Goal: Navigation & Orientation: Understand site structure

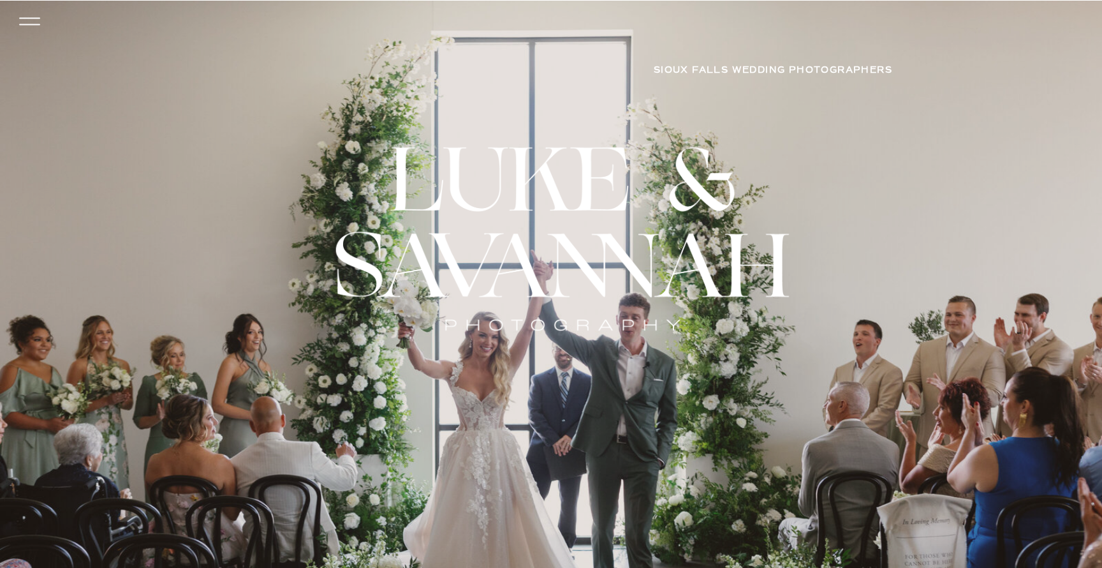
click at [24, 19] on icon at bounding box center [30, 21] width 30 height 27
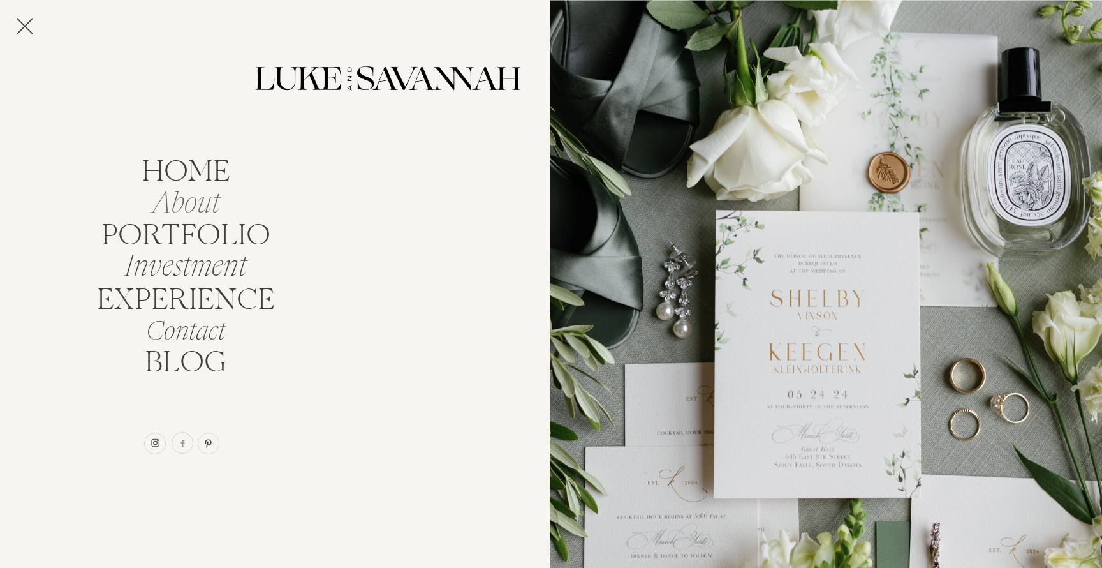
click at [181, 206] on nav "About" at bounding box center [185, 200] width 113 height 24
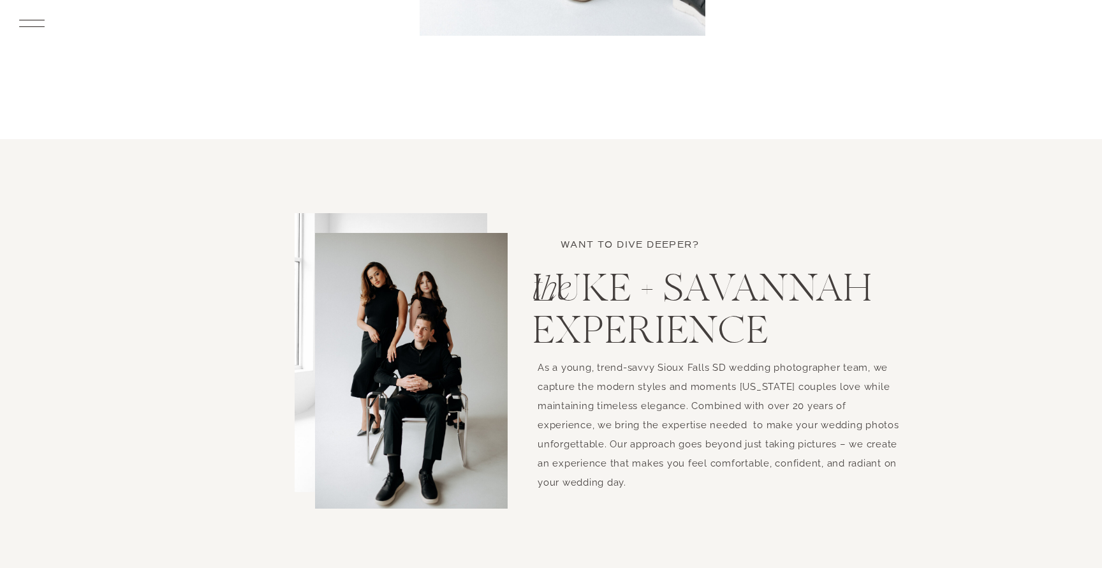
scroll to position [987, 0]
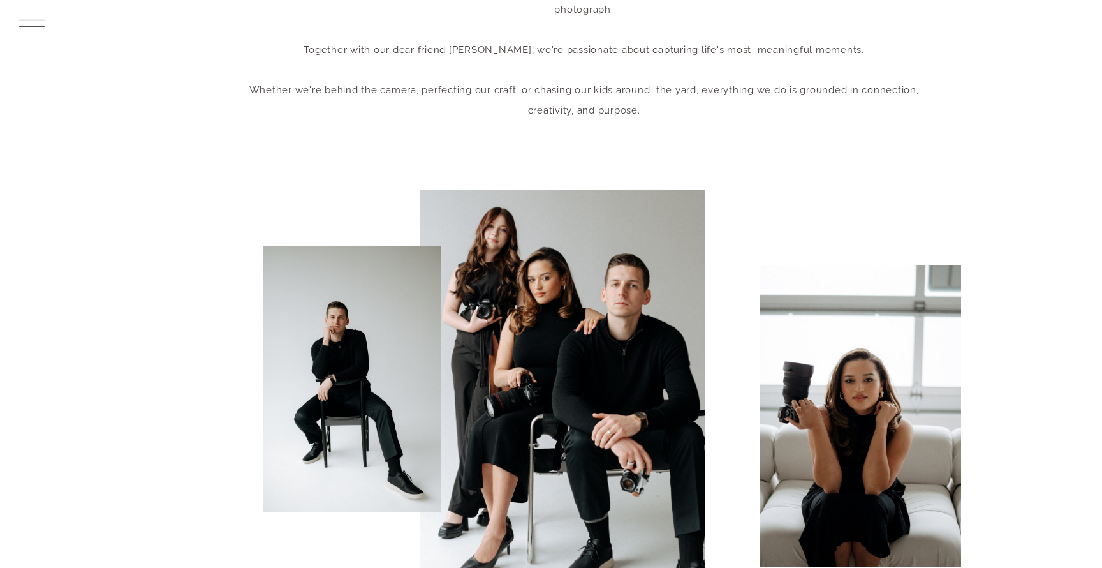
scroll to position [0, 0]
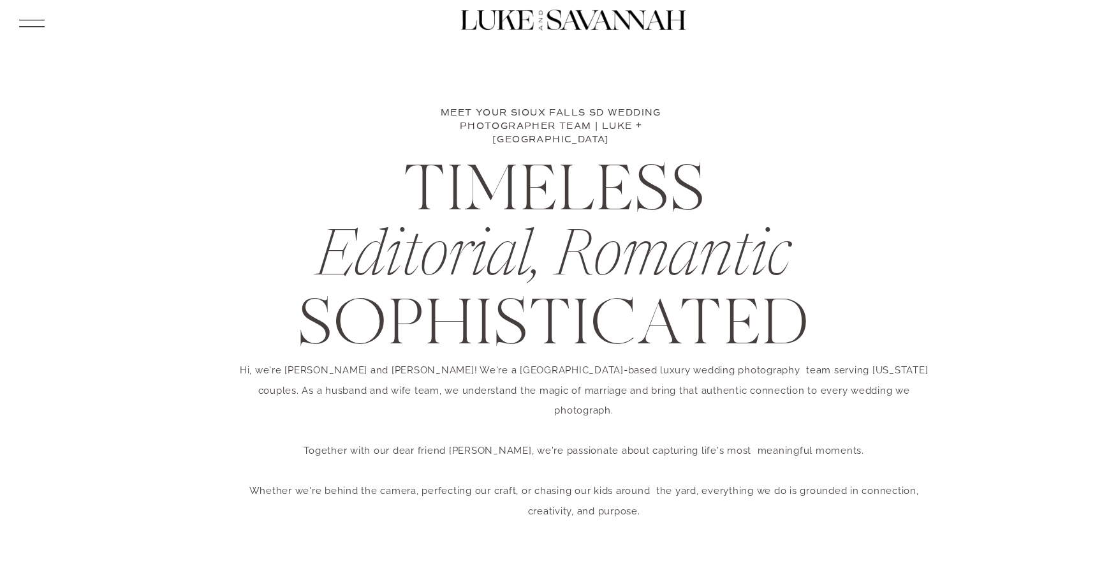
click at [27, 20] on icon at bounding box center [31, 23] width 33 height 35
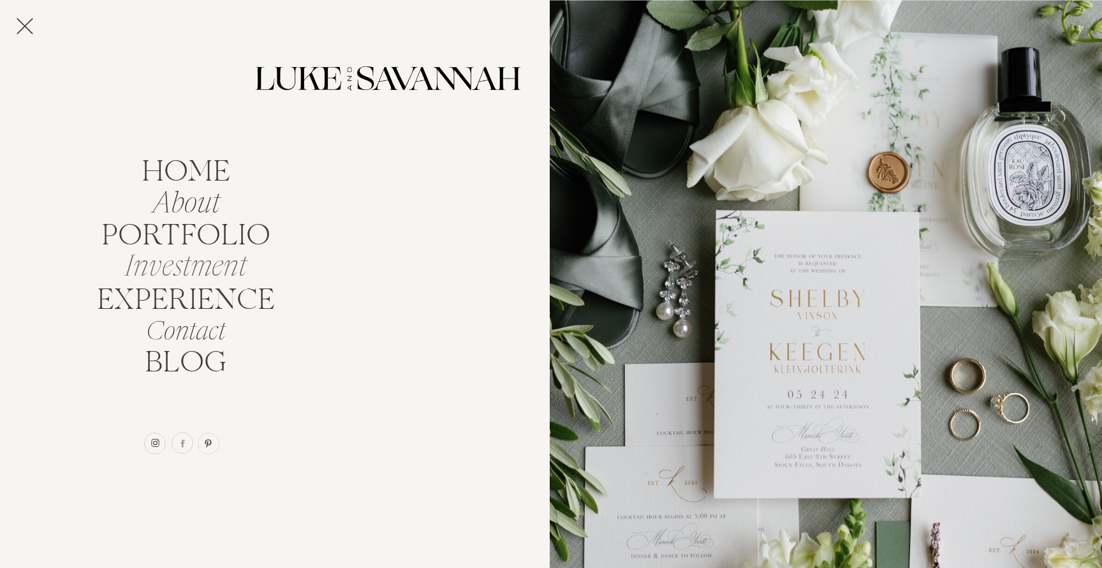
click at [228, 266] on nav "Investment" at bounding box center [185, 263] width 136 height 24
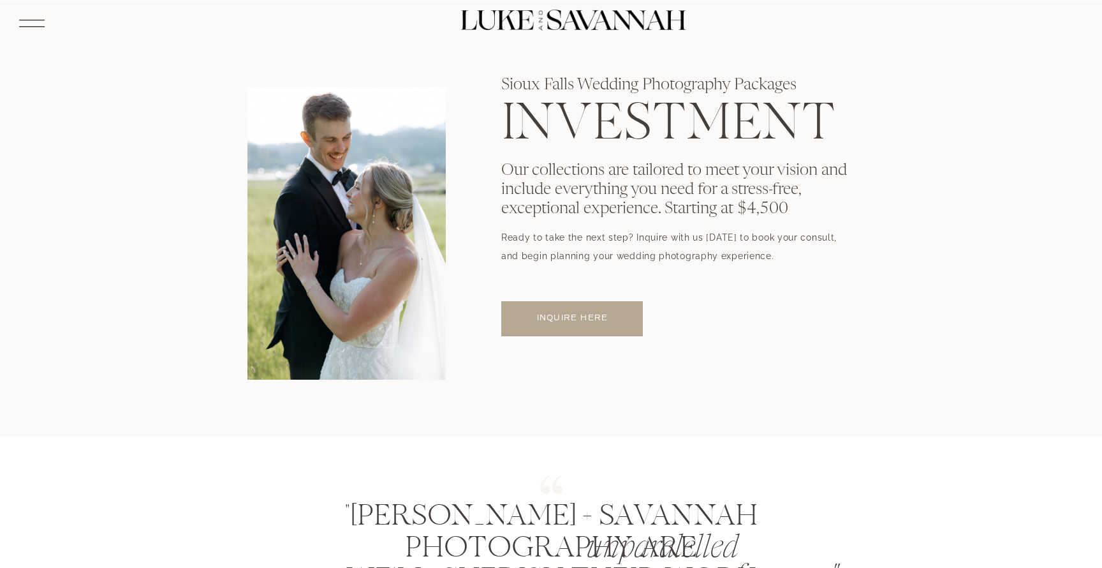
click at [38, 22] on icon at bounding box center [31, 23] width 33 height 35
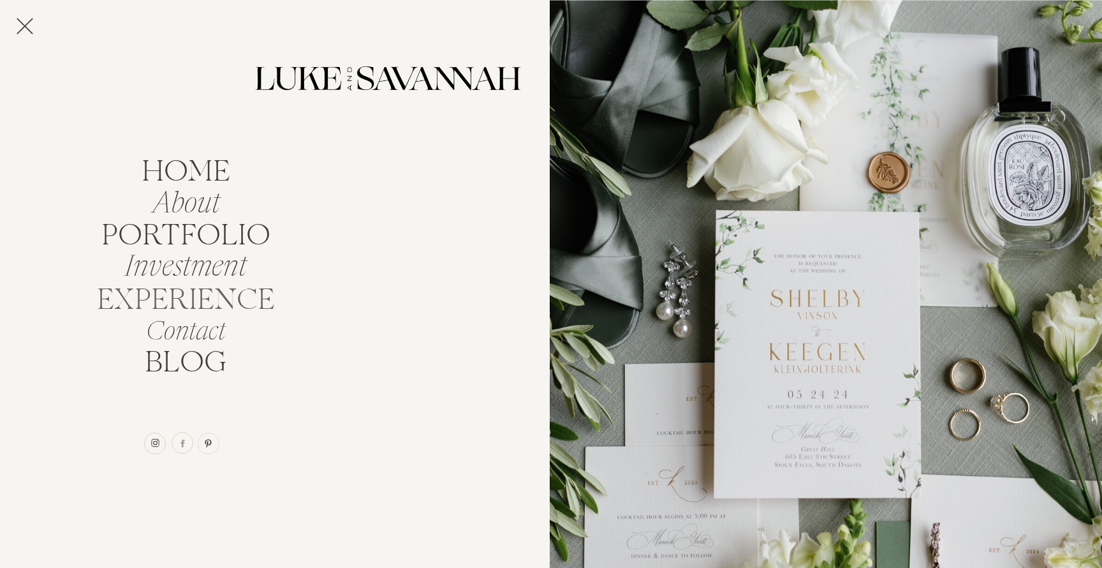
click at [205, 299] on nav "EXPERIENCE" at bounding box center [185, 296] width 189 height 24
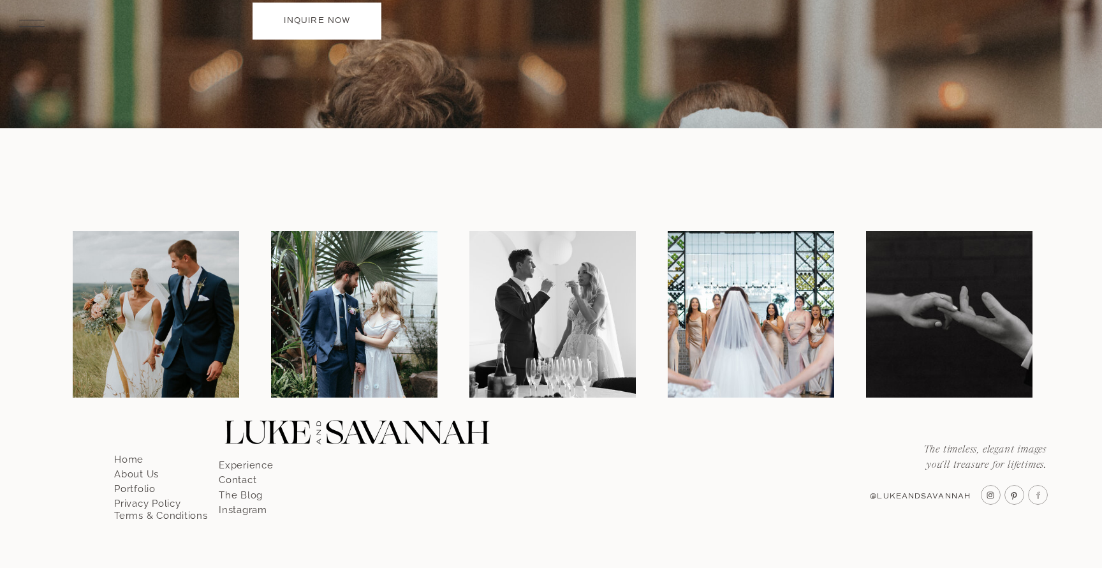
scroll to position [5602, 0]
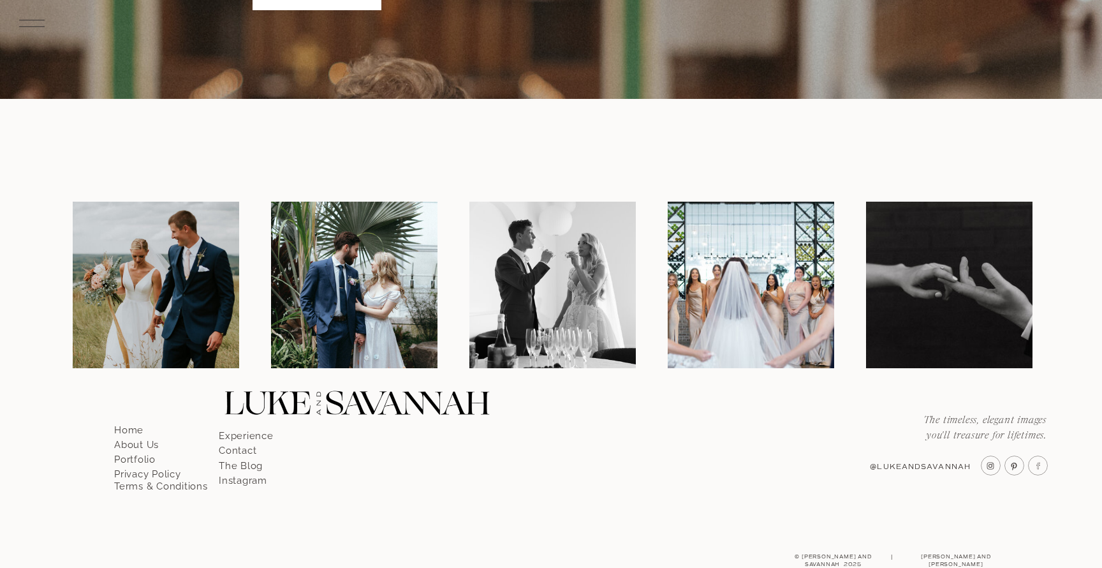
click at [238, 467] on p "The Blog" at bounding box center [255, 461] width 73 height 11
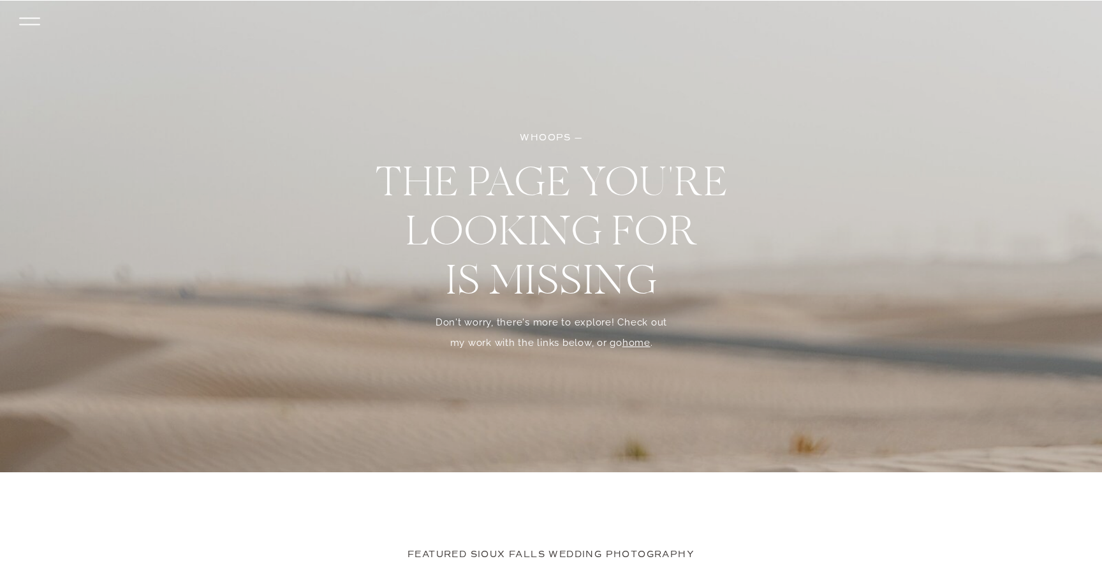
click at [29, 18] on icon at bounding box center [29, 17] width 21 height 1
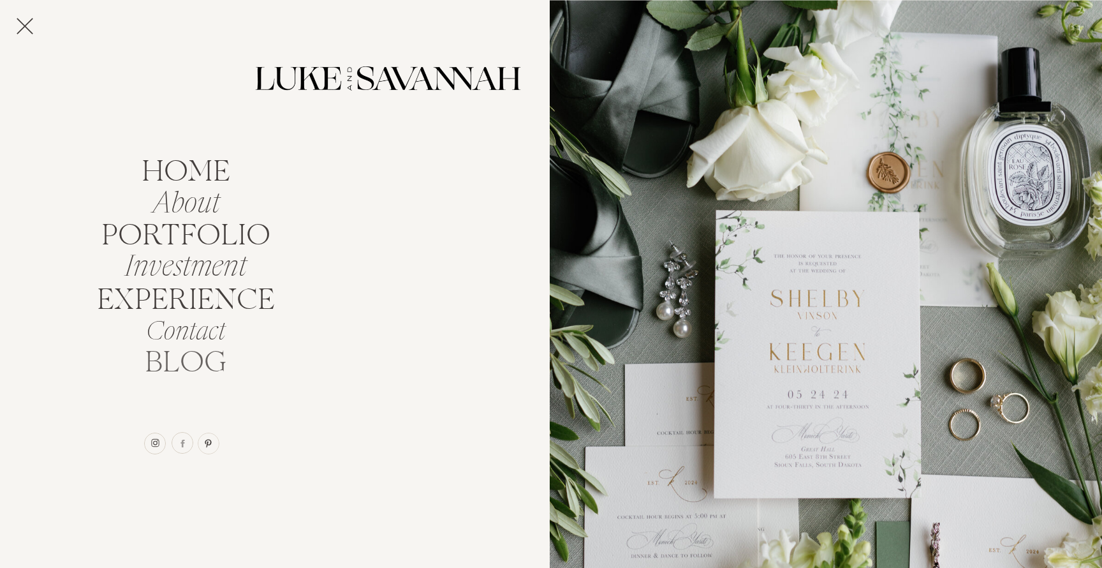
click at [205, 351] on nav "BLOG" at bounding box center [185, 359] width 94 height 24
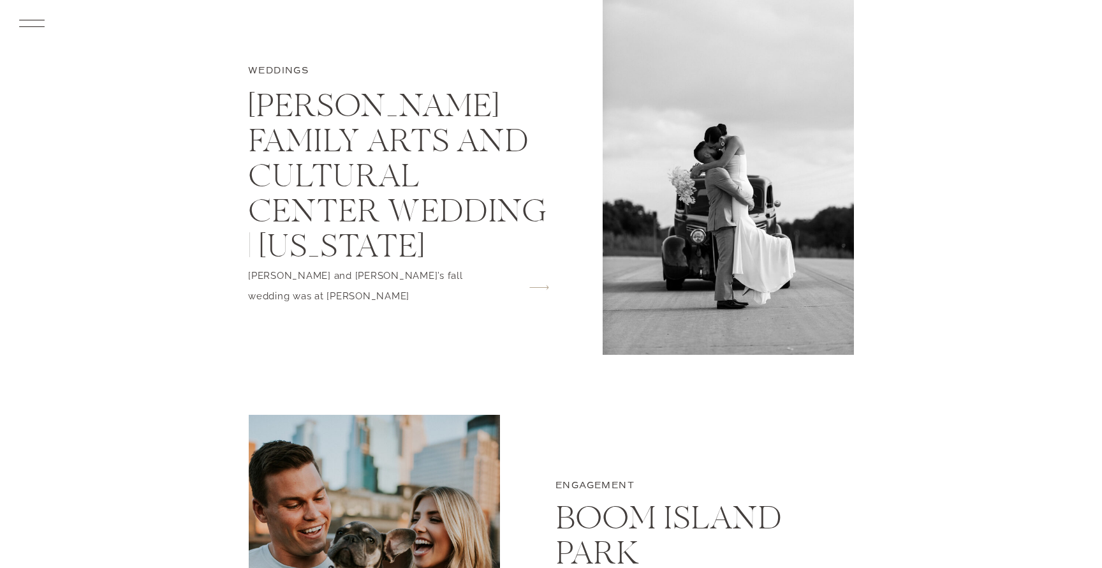
scroll to position [3868, 0]
